Goal: Transaction & Acquisition: Book appointment/travel/reservation

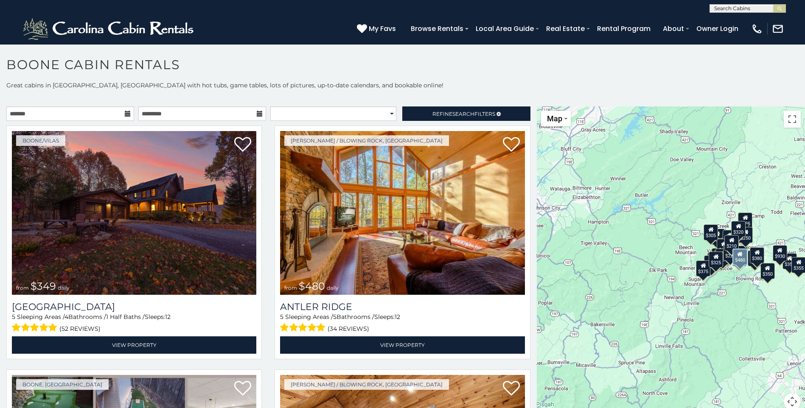
drag, startPoint x: 436, startPoint y: 149, endPoint x: 557, endPoint y: 212, distance: 136.3
click at [558, 211] on div "$349 $480 $525 $315 $355 $635 $675 $930 $400 $451 $330 $400 $485 $460 $395 $695…" at bounding box center [671, 264] width 268 height 314
click at [547, 120] on span "Map" at bounding box center [554, 118] width 15 height 9
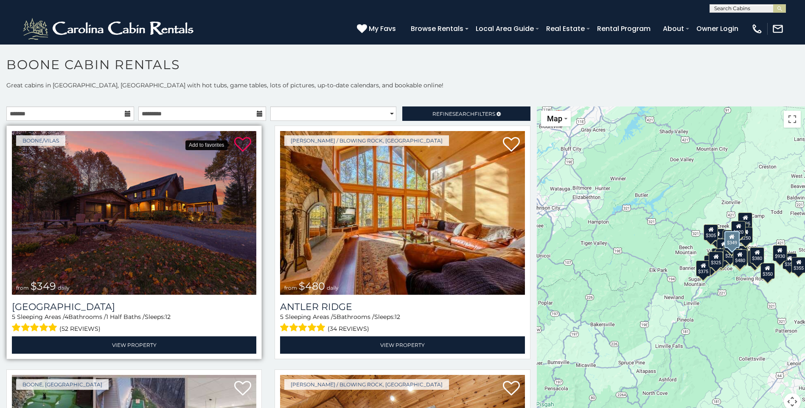
click at [240, 146] on icon at bounding box center [242, 144] width 17 height 17
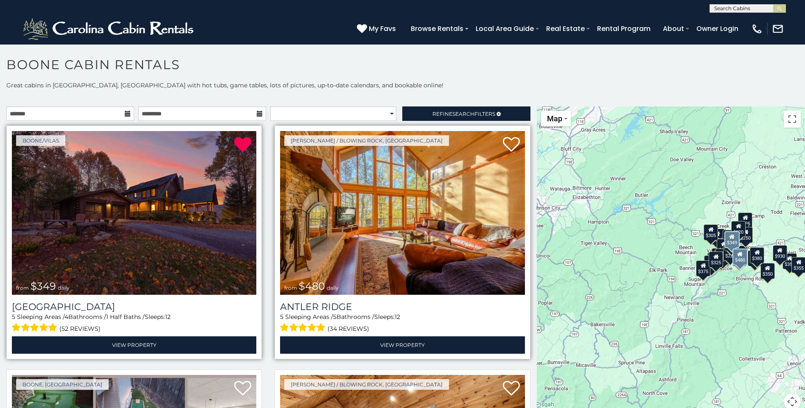
click at [370, 180] on img at bounding box center [402, 213] width 244 height 164
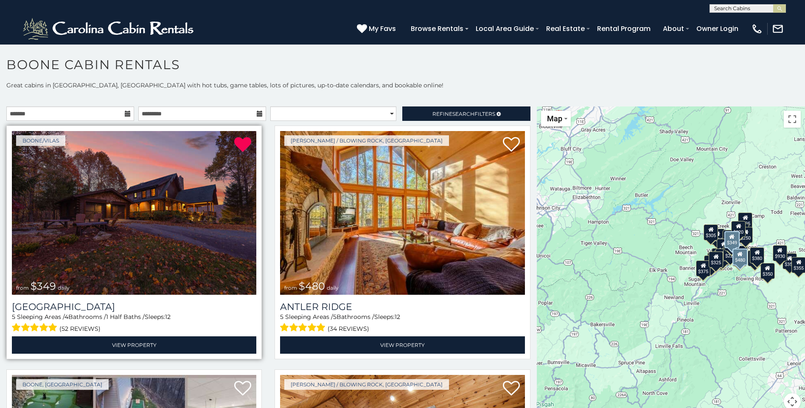
scroll to position [623, 0]
